Goal: Information Seeking & Learning: Compare options

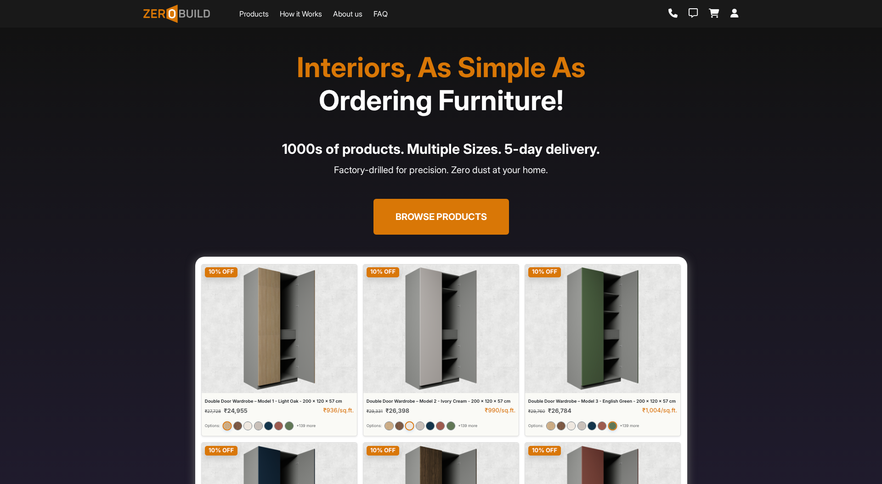
click at [443, 215] on button "Browse Products" at bounding box center [440, 217] width 135 height 36
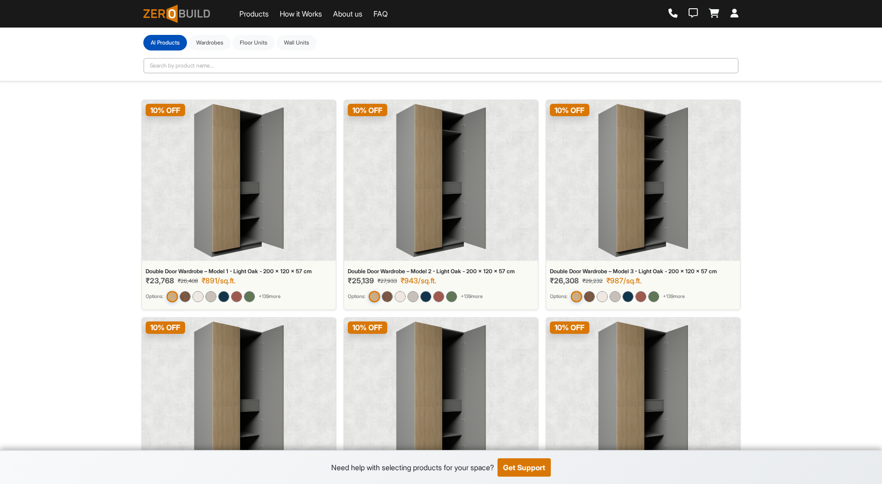
click at [244, 209] on img at bounding box center [239, 180] width 90 height 153
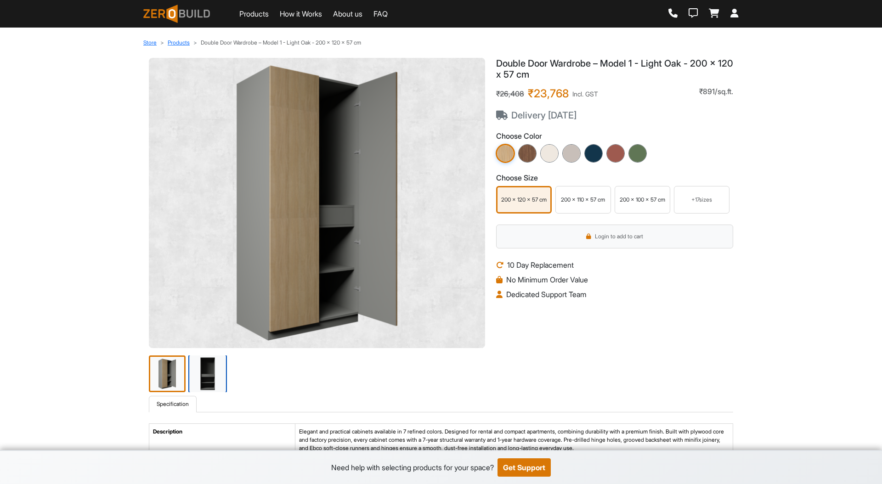
click at [206, 369] on img at bounding box center [207, 374] width 39 height 39
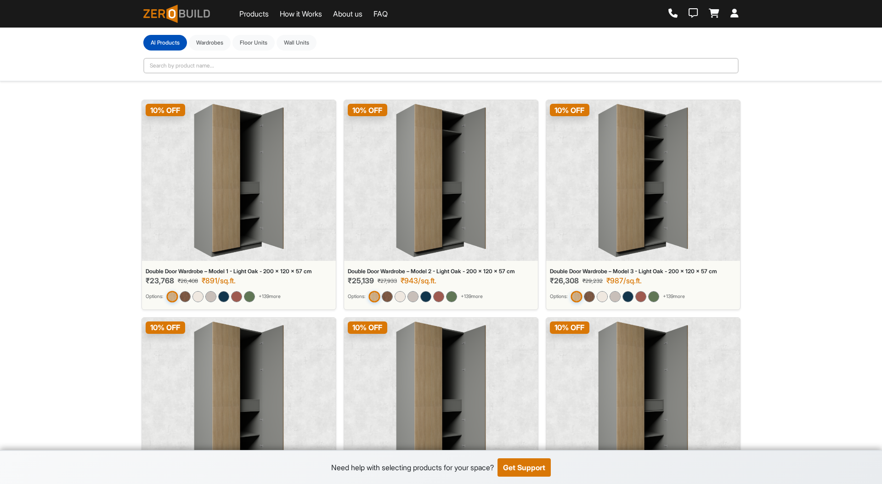
click at [423, 185] on img at bounding box center [441, 180] width 90 height 153
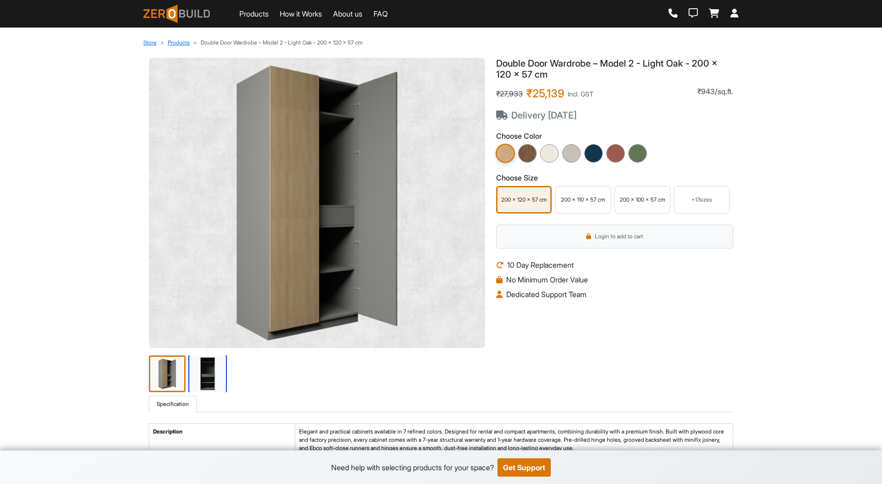
click at [201, 374] on img at bounding box center [207, 374] width 39 height 39
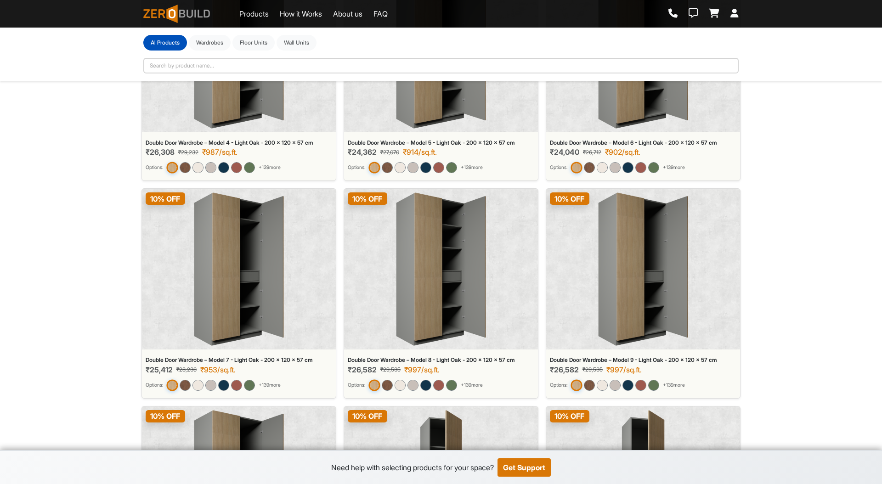
scroll to position [514, 0]
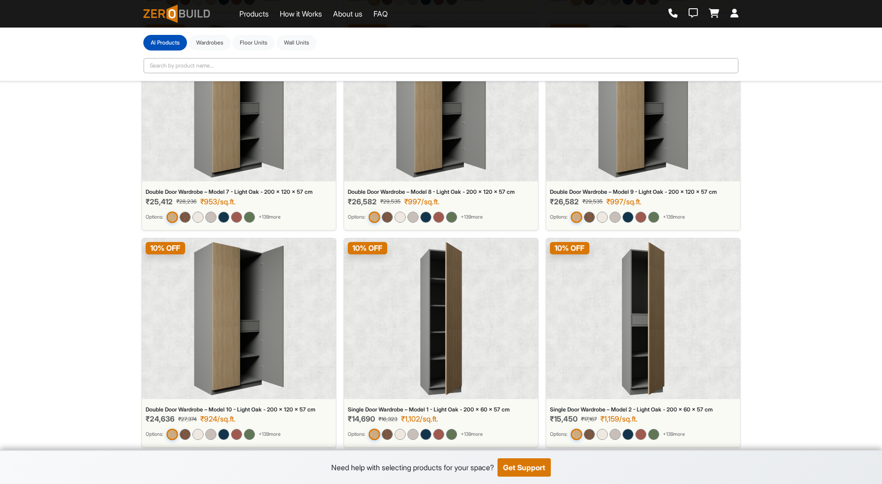
click at [280, 346] on img at bounding box center [239, 318] width 90 height 153
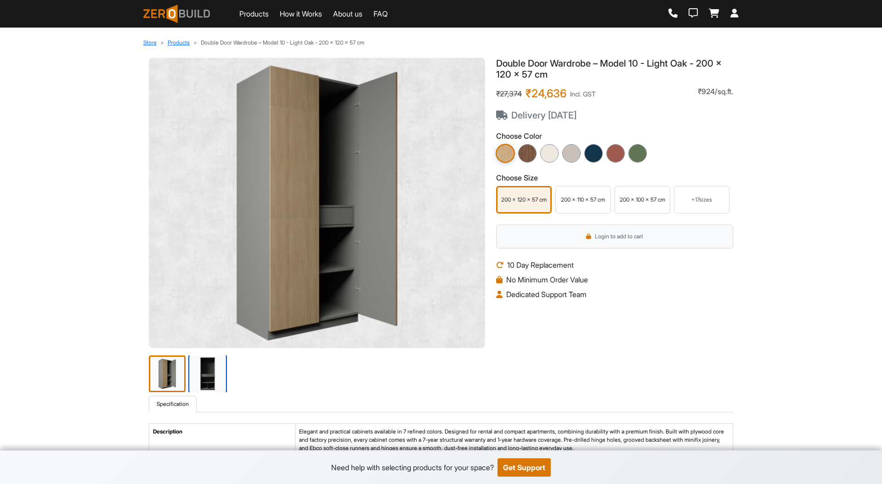
click at [199, 374] on img at bounding box center [207, 374] width 39 height 39
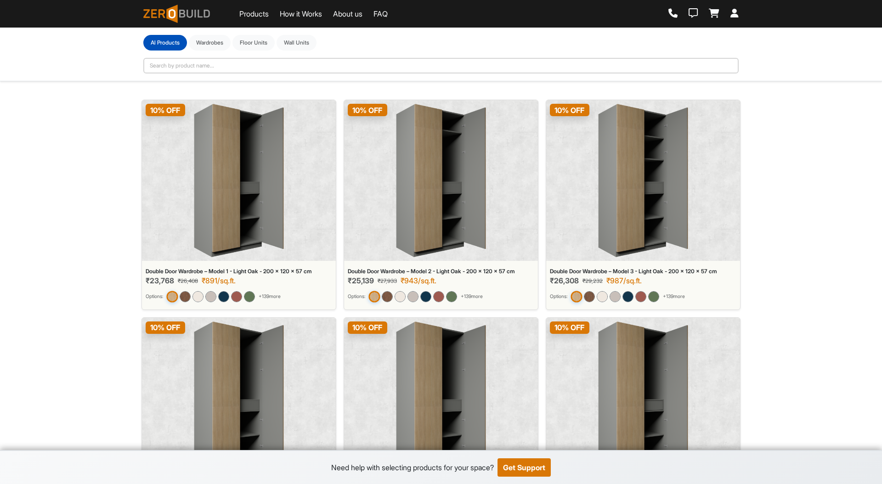
click at [245, 192] on img at bounding box center [239, 180] width 90 height 153
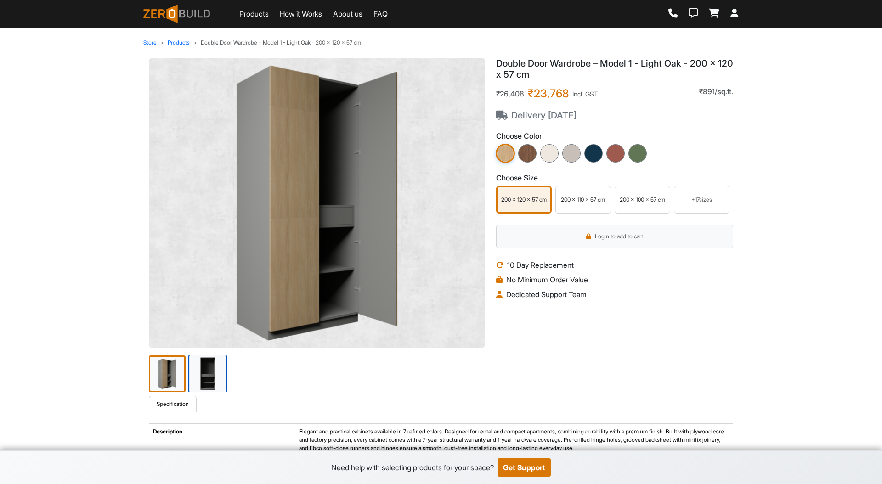
click at [217, 379] on img at bounding box center [207, 374] width 39 height 39
